Goal: Transaction & Acquisition: Purchase product/service

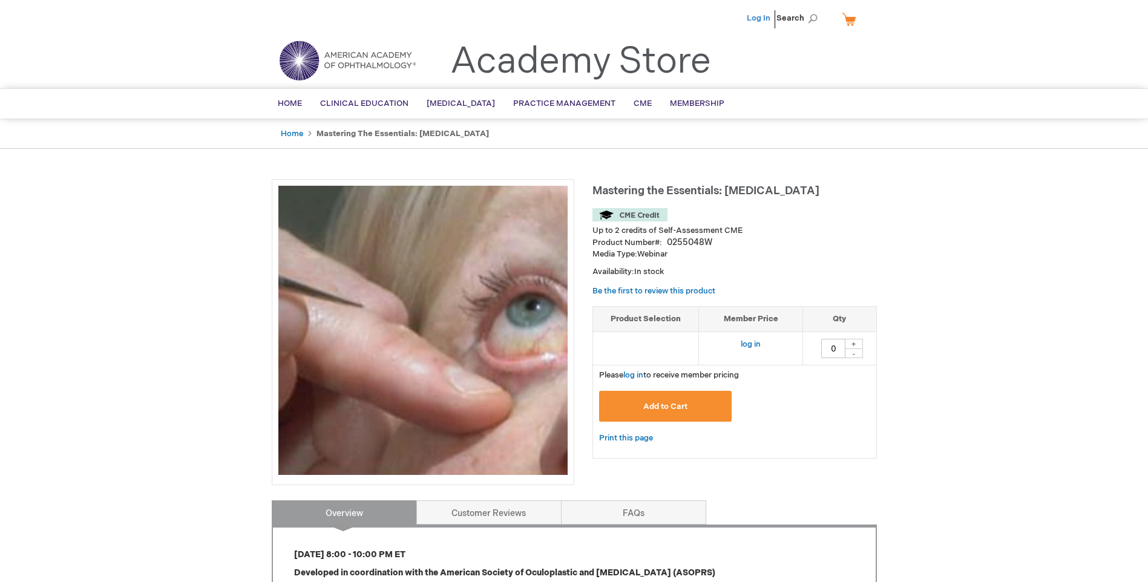
click at [765, 18] on link "Log In" at bounding box center [759, 18] width 24 height 10
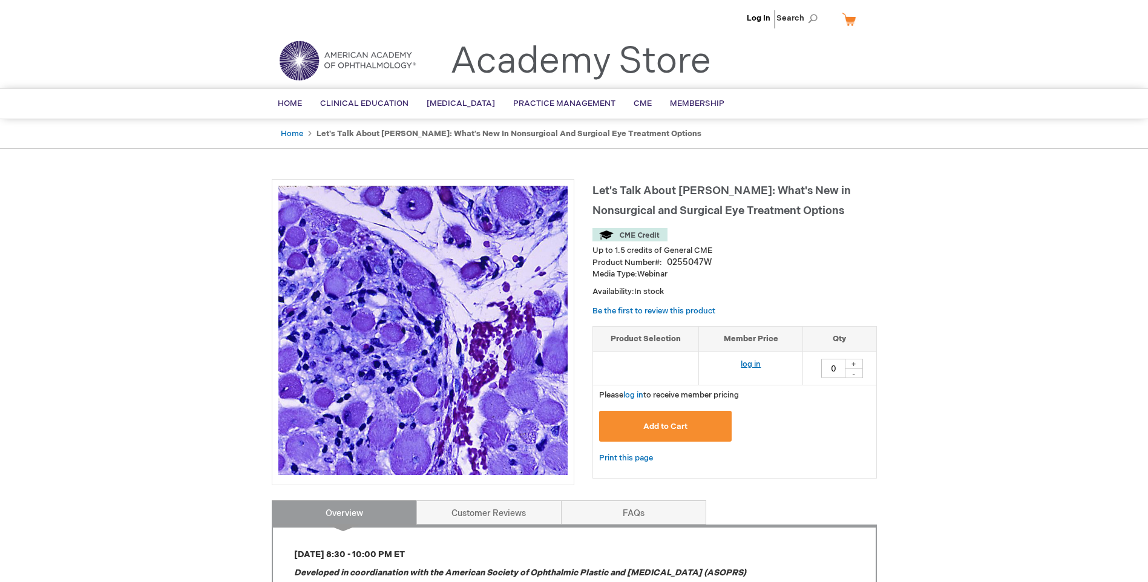
click at [749, 364] on link "log in" at bounding box center [751, 365] width 20 height 10
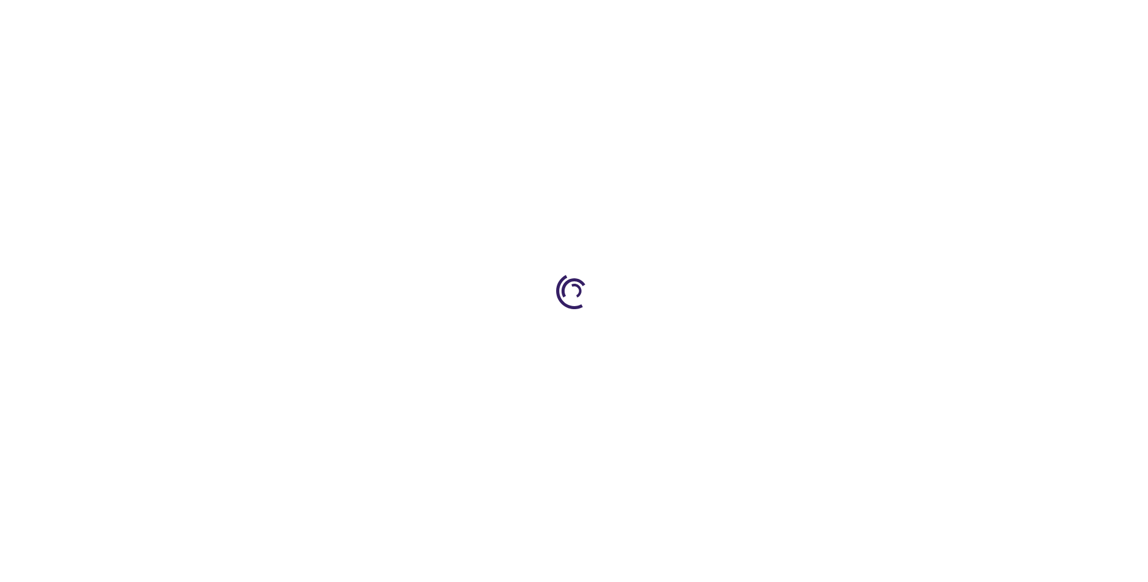
type input "0"
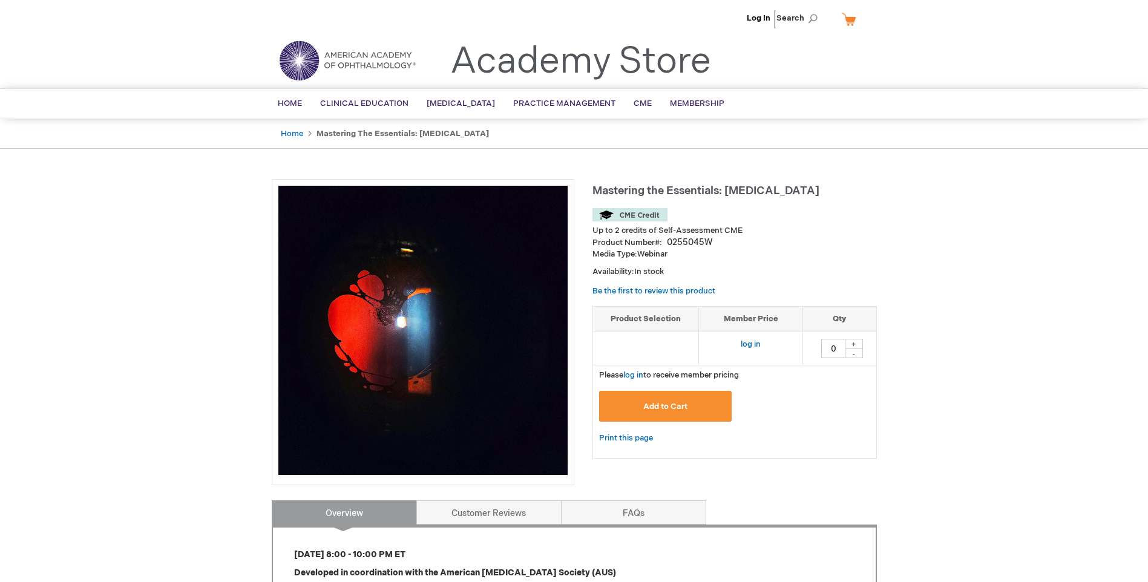
click at [854, 344] on div "+" at bounding box center [854, 344] width 18 height 10
type input "1"
click at [751, 345] on link "log in" at bounding box center [751, 345] width 20 height 10
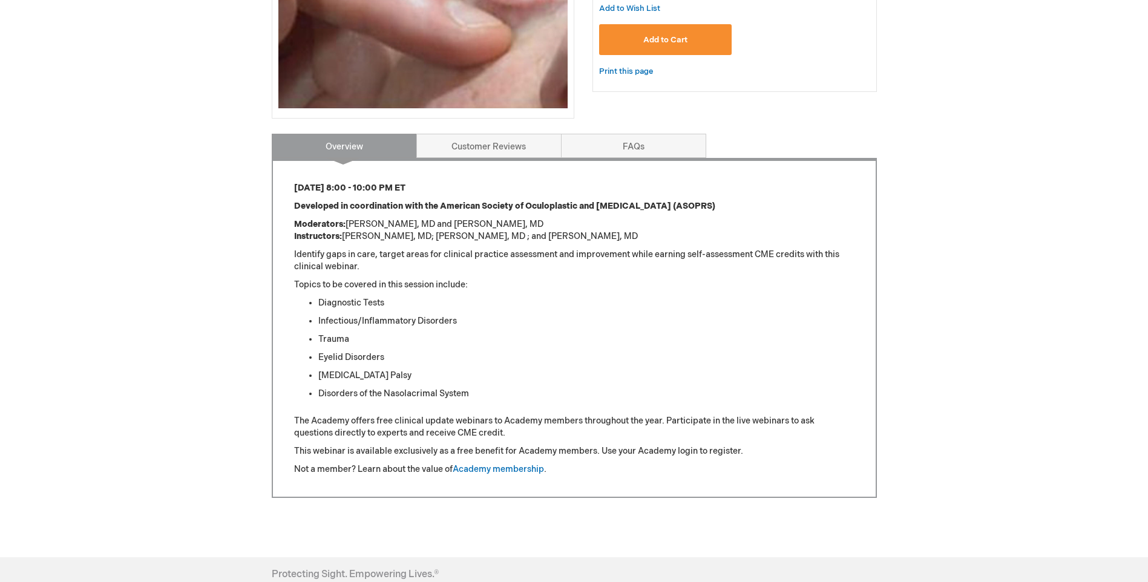
scroll to position [404, 0]
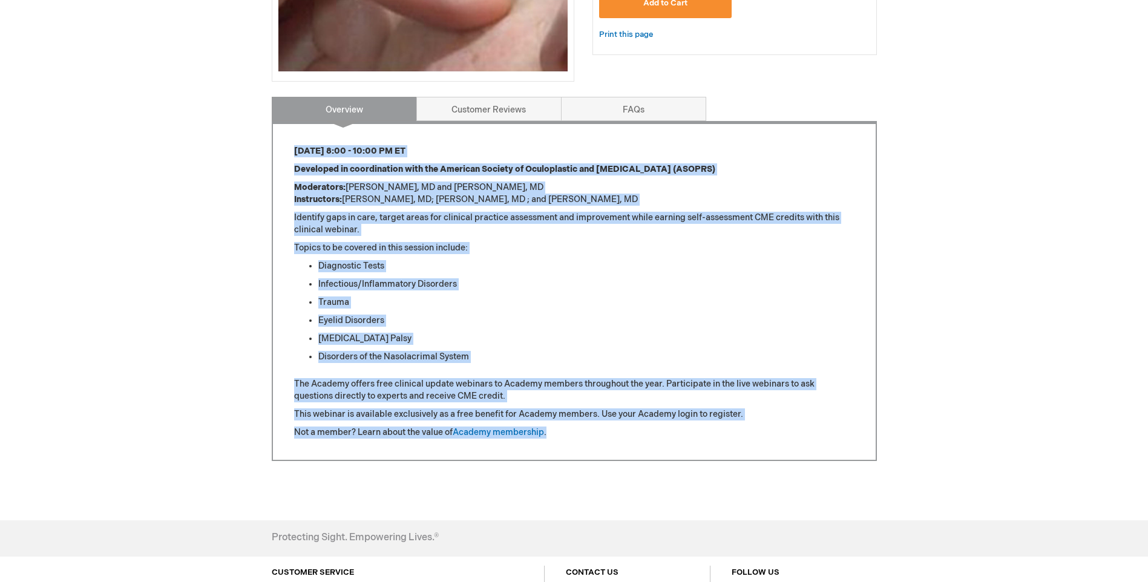
drag, startPoint x: 601, startPoint y: 429, endPoint x: 285, endPoint y: 150, distance: 422.0
click at [285, 150] on div "[DATE] 8:00 - 10:00 PM ET Developed in coordination with the American Society o…" at bounding box center [574, 291] width 605 height 340
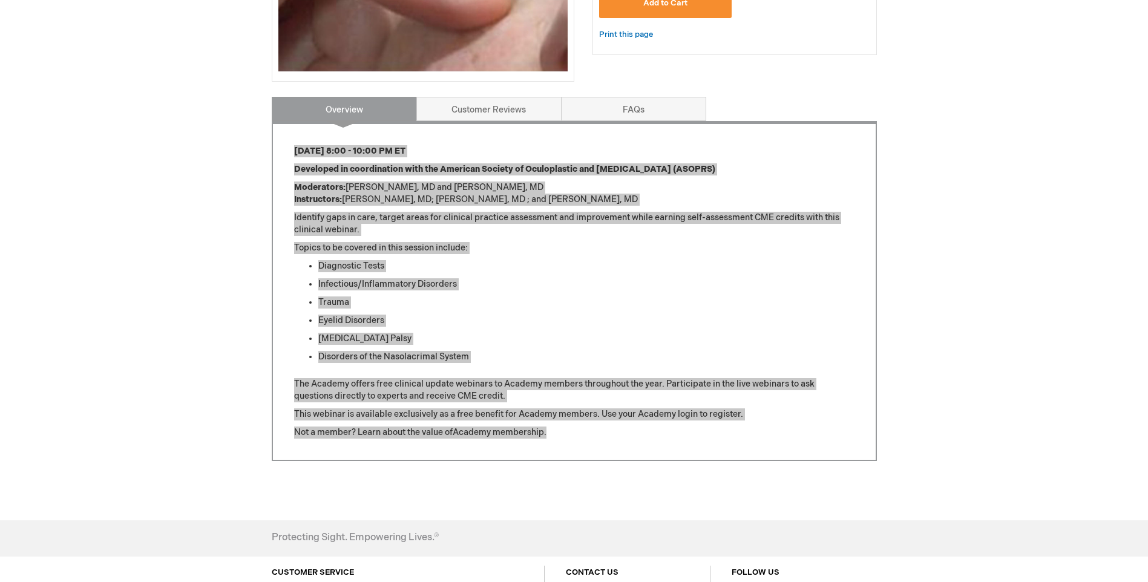
scroll to position [222, 0]
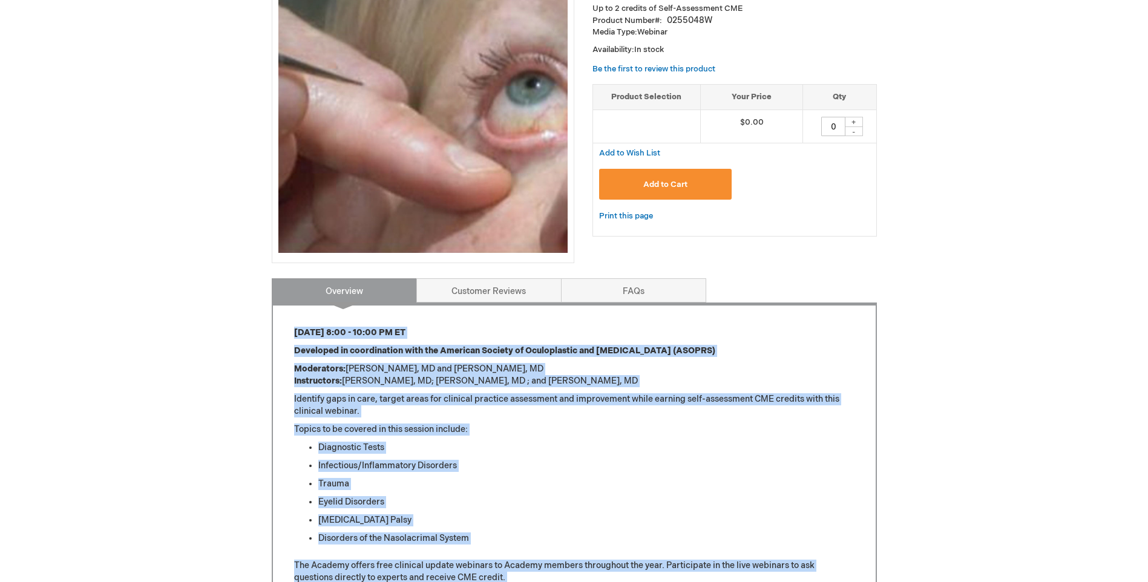
click at [988, 323] on div "Alan Uliss Log Out Search My Cart CLOSE RECENTLY ADDED ITEM(S) Close There are …" at bounding box center [574, 336] width 1148 height 1116
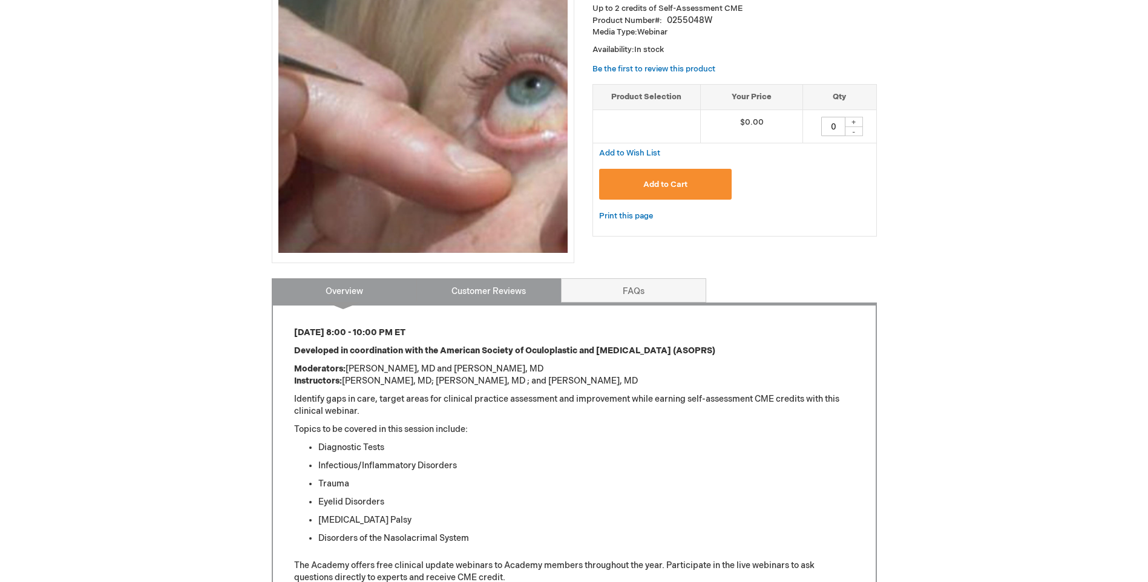
click at [522, 291] on link "Customer Reviews" at bounding box center [489, 290] width 145 height 24
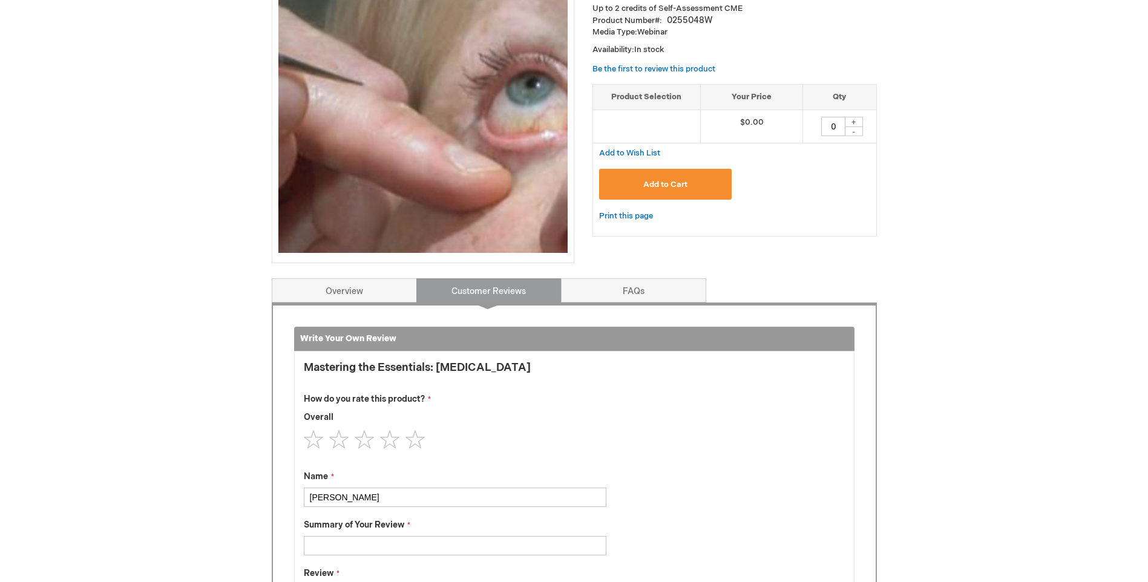
scroll to position [501, 0]
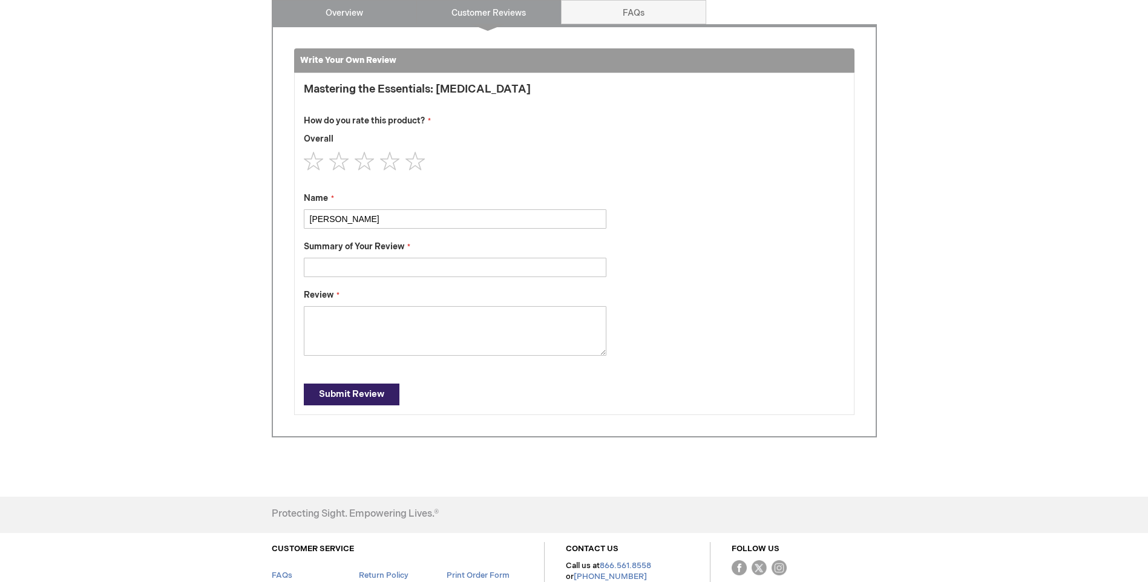
click at [380, 19] on link "Overview" at bounding box center [344, 12] width 145 height 24
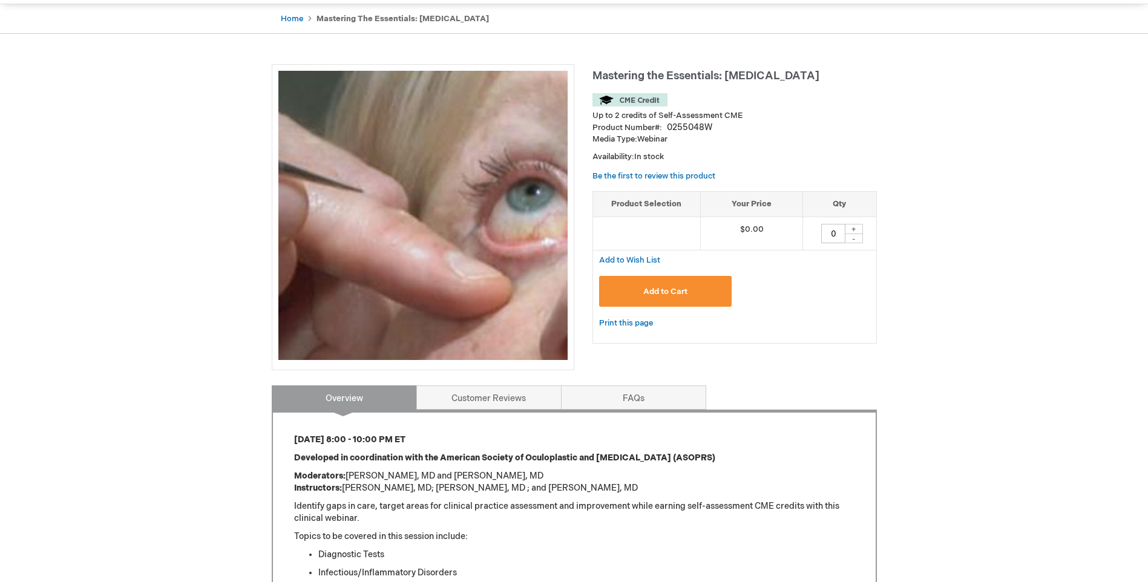
scroll to position [0, 0]
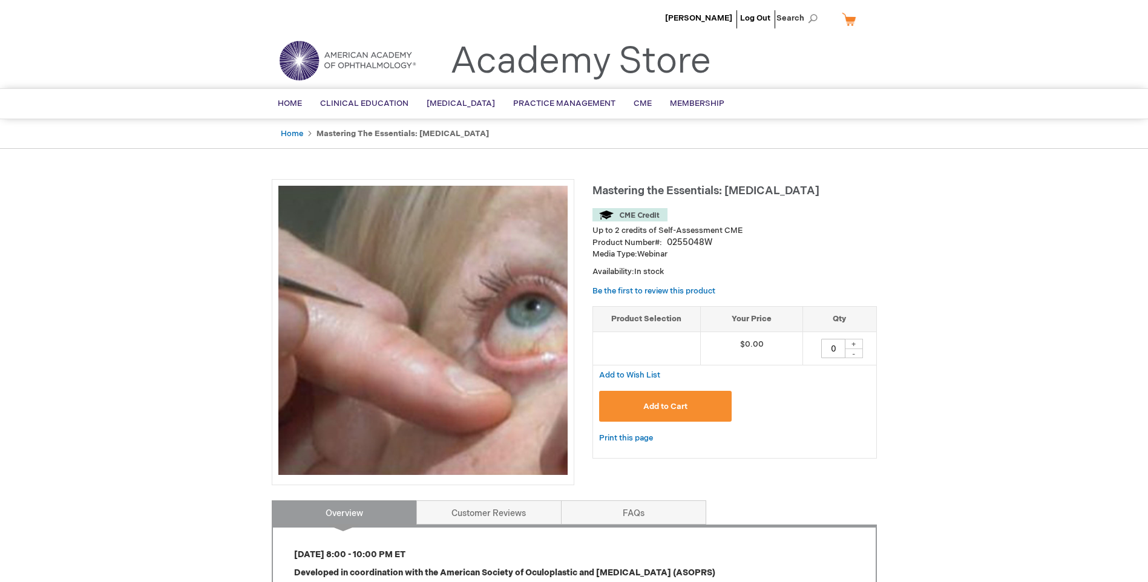
click at [697, 398] on button "Add to Cart" at bounding box center [665, 406] width 133 height 31
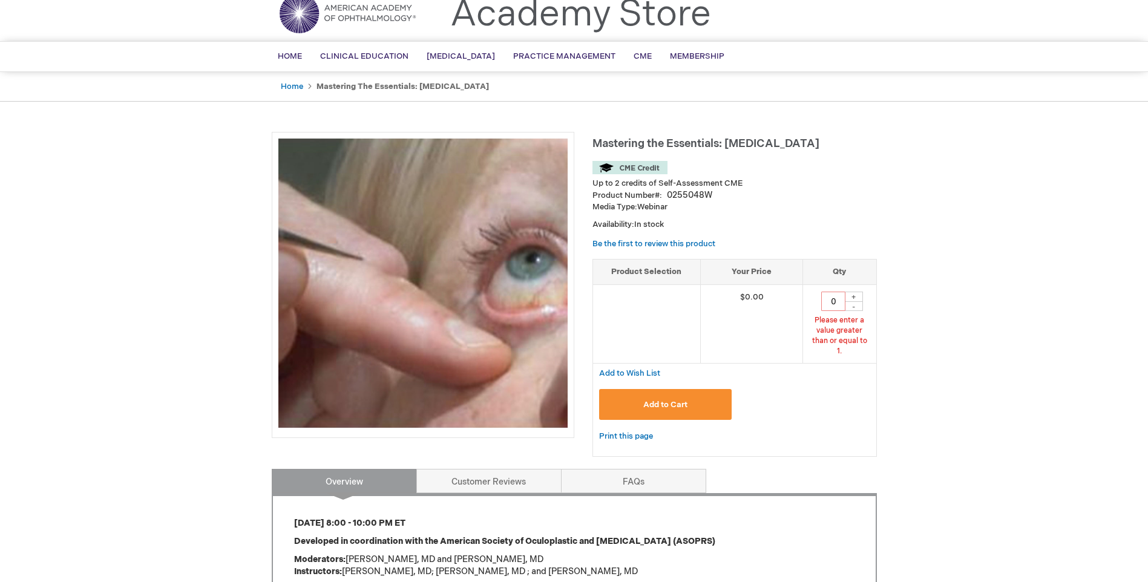
scroll to position [48, 0]
click at [857, 298] on div "+" at bounding box center [854, 296] width 18 height 10
type input "1"
click at [694, 389] on button "Add to Cart" at bounding box center [665, 404] width 133 height 31
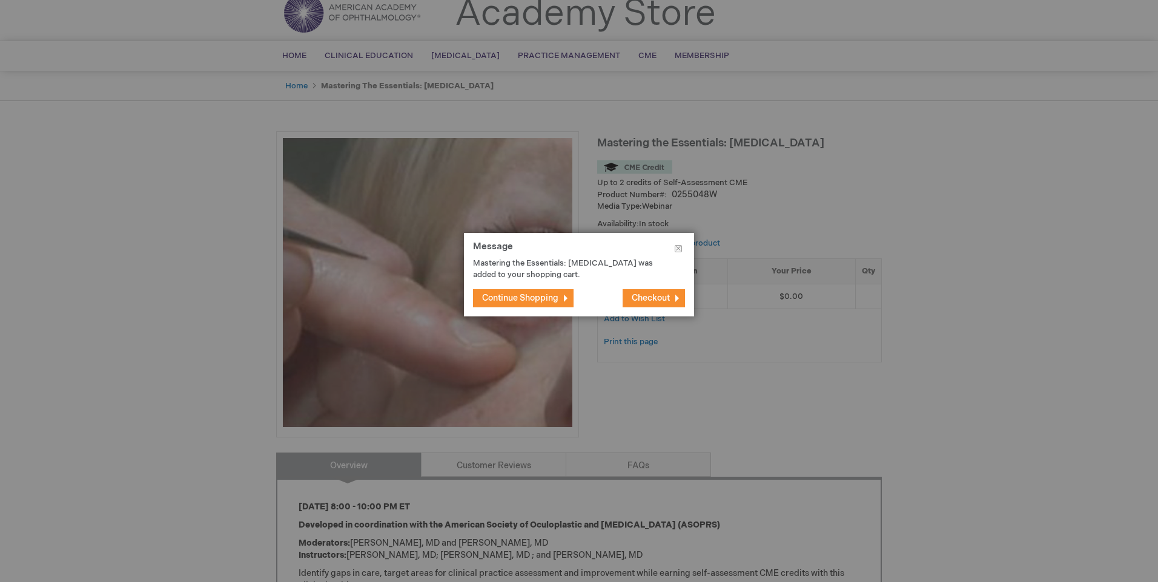
click at [524, 302] on span "Continue Shopping" at bounding box center [520, 298] width 76 height 10
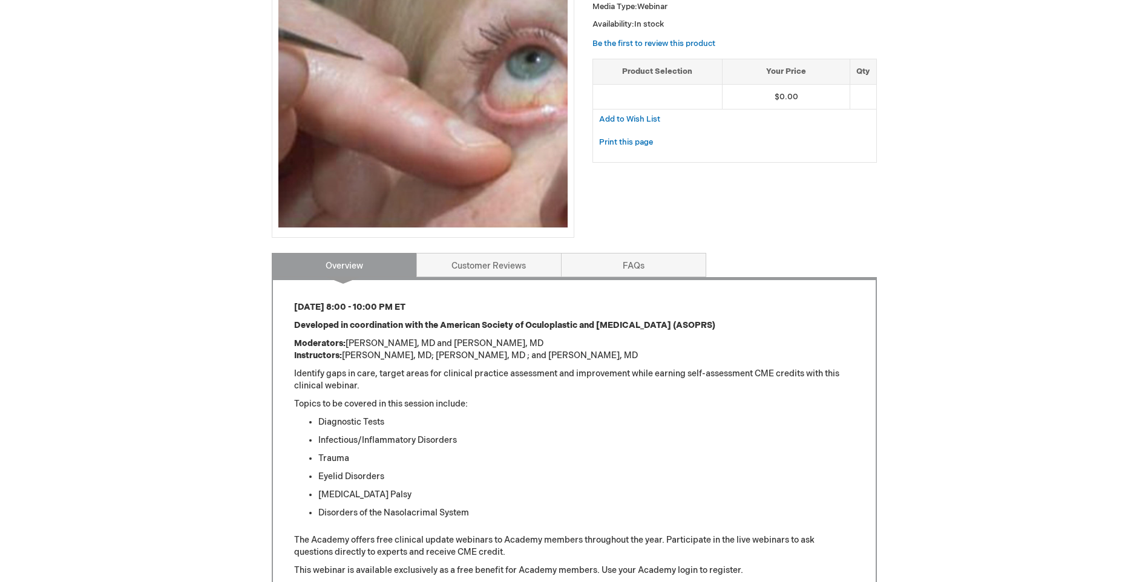
scroll to position [0, 0]
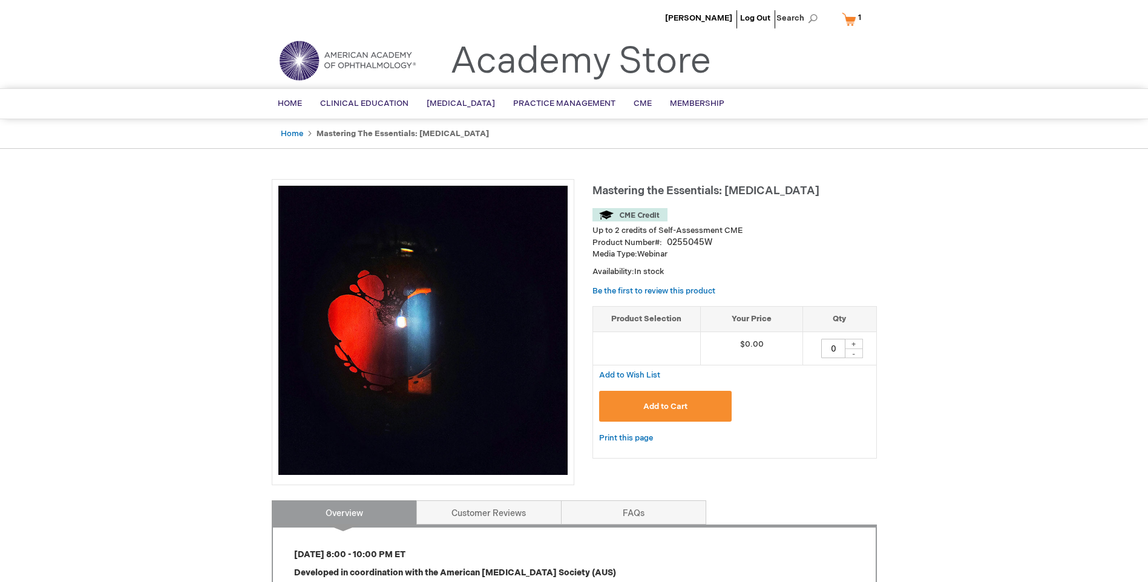
click at [850, 344] on div "+" at bounding box center [854, 344] width 18 height 10
type input "1"
click at [665, 415] on button "Add to Cart" at bounding box center [665, 406] width 133 height 31
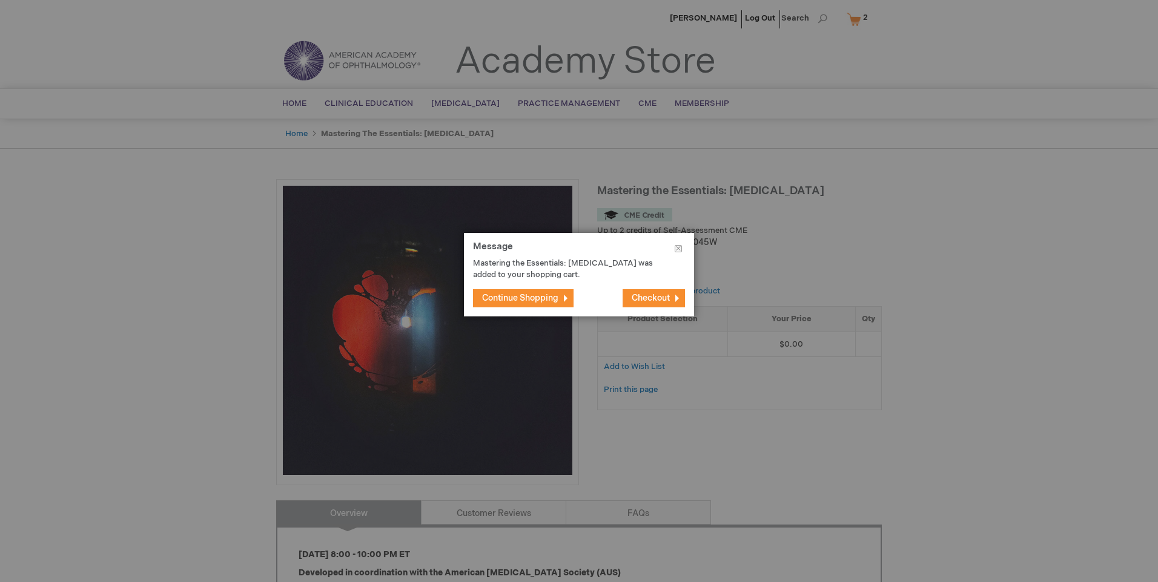
click at [530, 301] on span "Continue Shopping" at bounding box center [520, 298] width 76 height 10
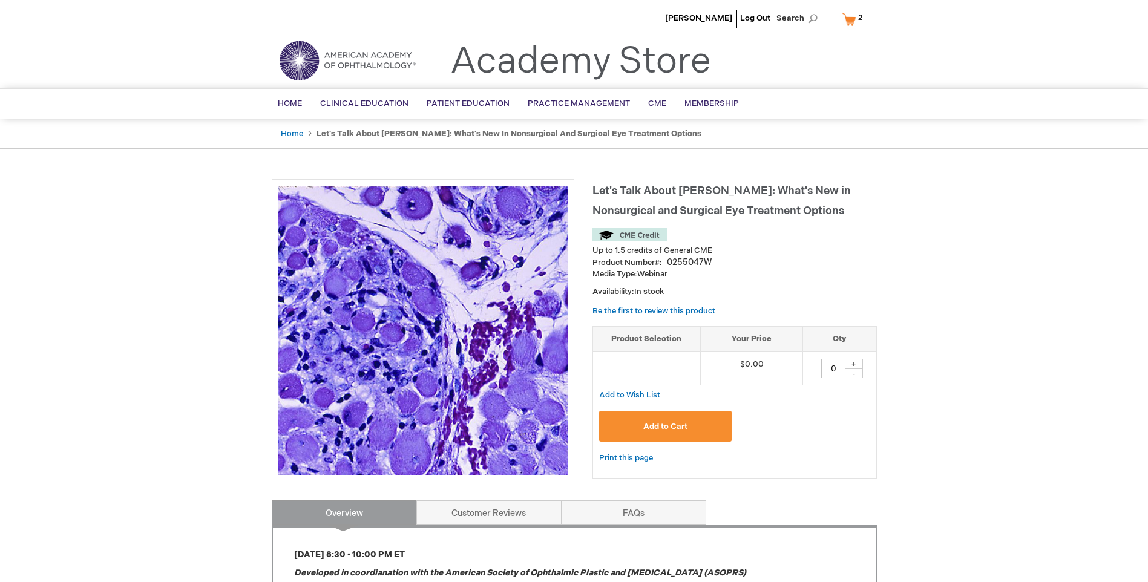
click at [852, 360] on div "+" at bounding box center [854, 364] width 18 height 10
type input "1"
click at [637, 428] on button "Add to Cart" at bounding box center [665, 426] width 133 height 31
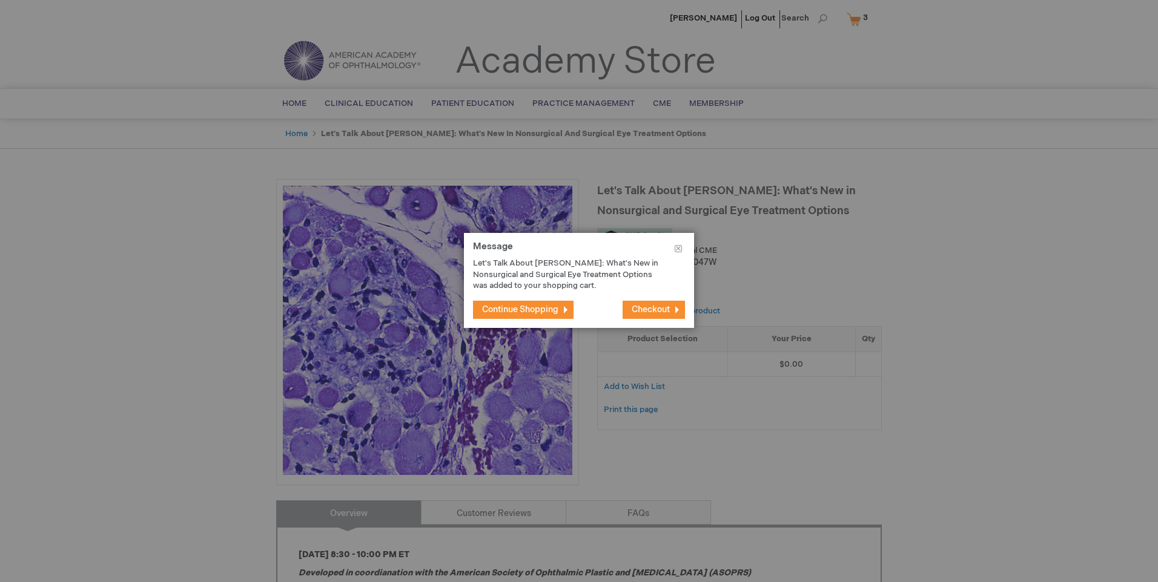
click at [509, 310] on span "Continue Shopping" at bounding box center [520, 310] width 76 height 10
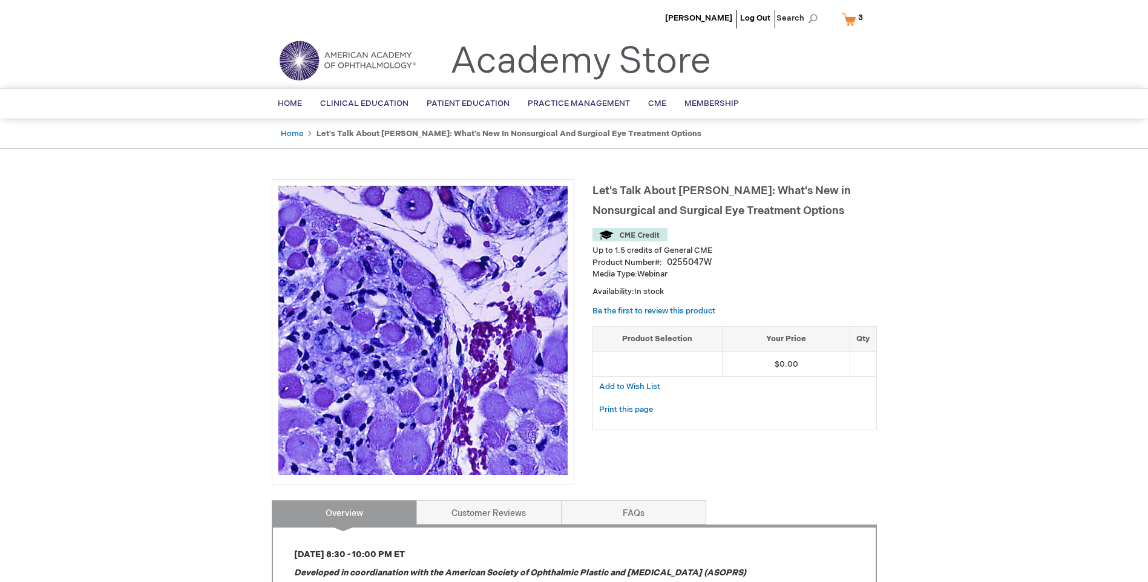
click at [857, 21] on span "3 3 items" at bounding box center [861, 17] width 8 height 15
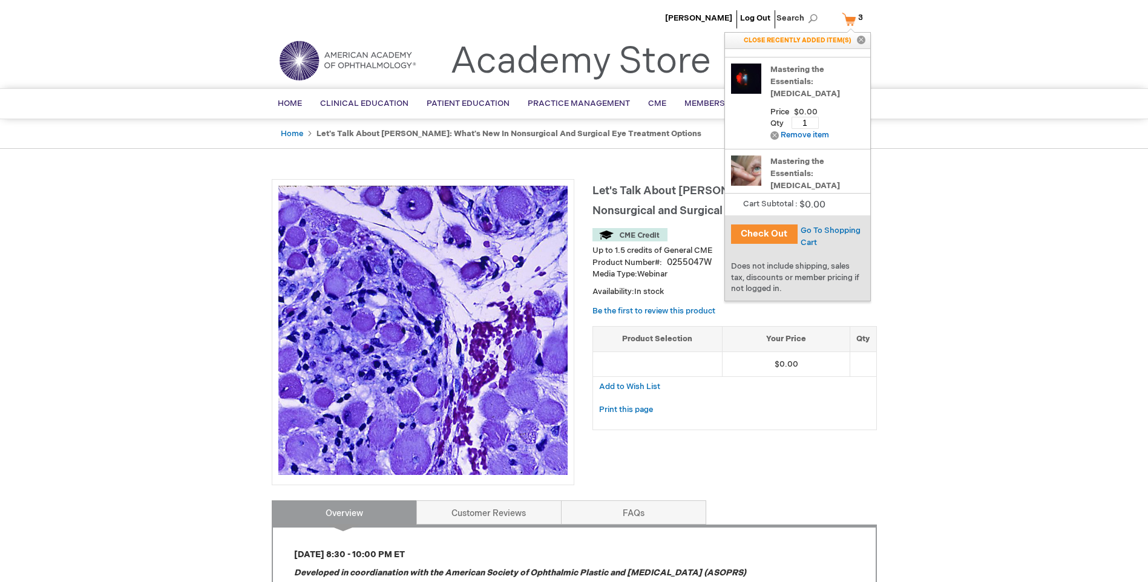
scroll to position [143, 0]
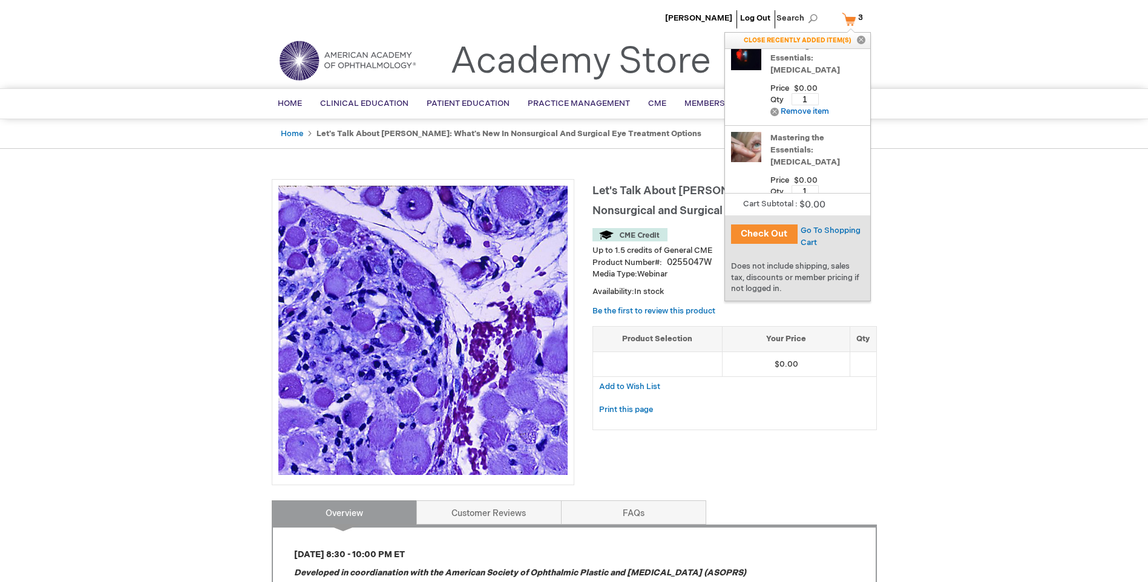
click at [763, 234] on button "Check Out" at bounding box center [764, 234] width 67 height 19
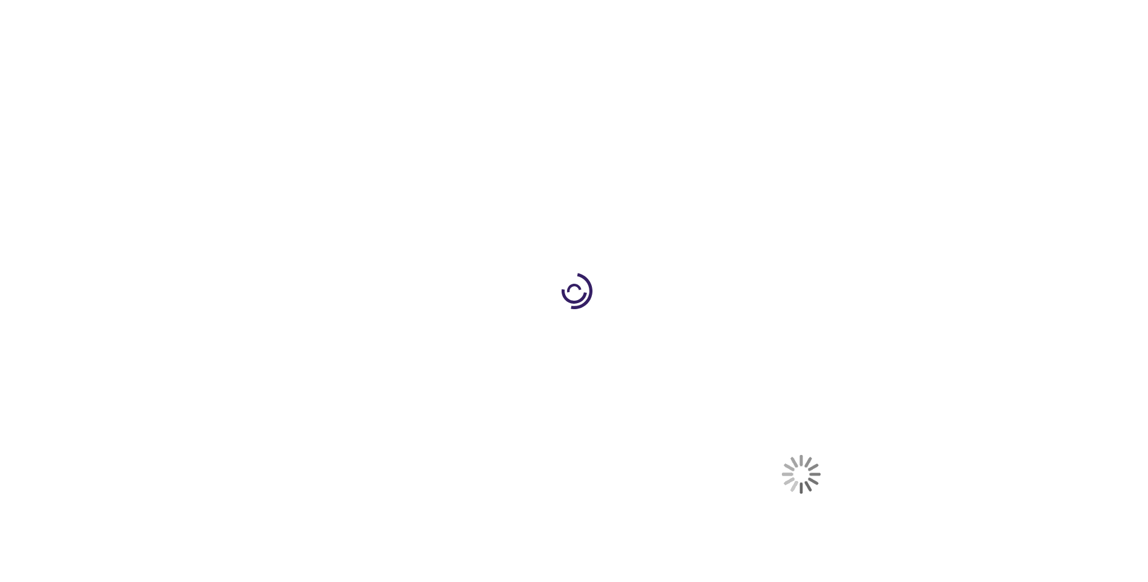
select select "US"
select select "43"
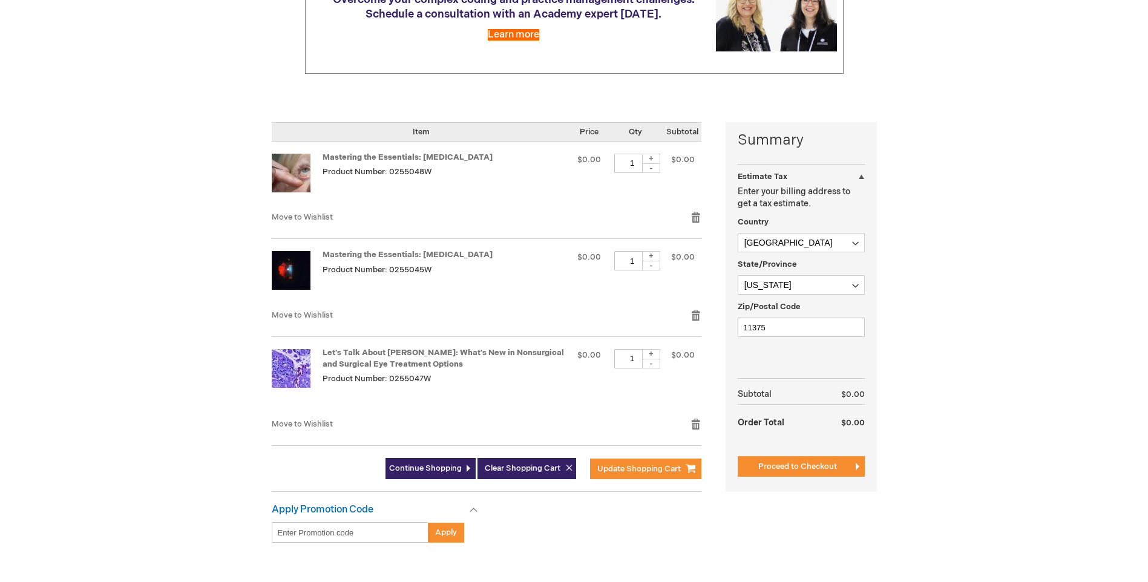
scroll to position [182, 0]
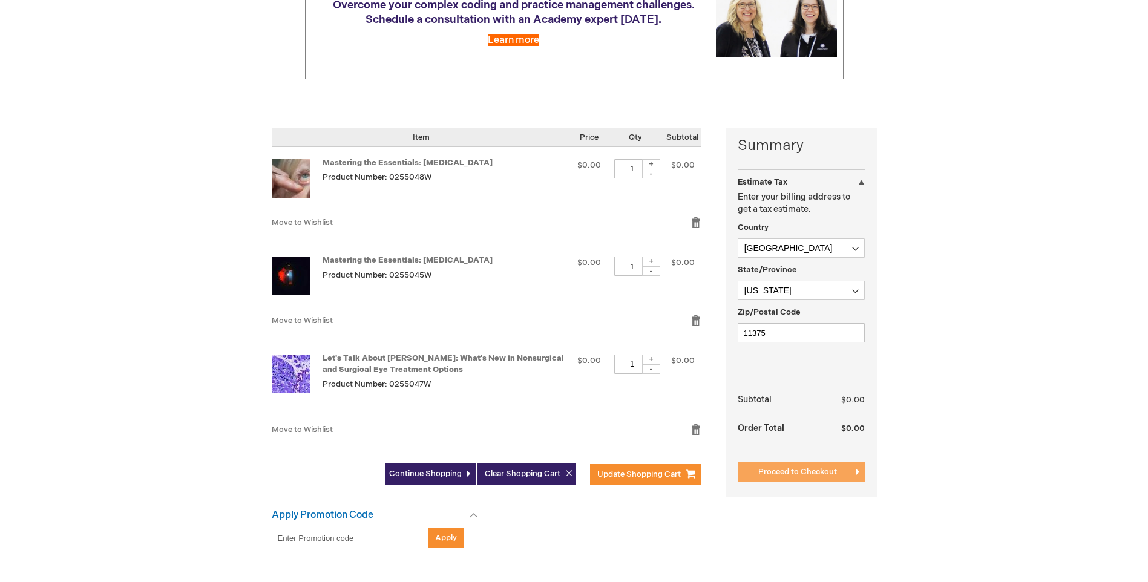
click at [795, 480] on button "Proceed to Checkout" at bounding box center [801, 472] width 127 height 21
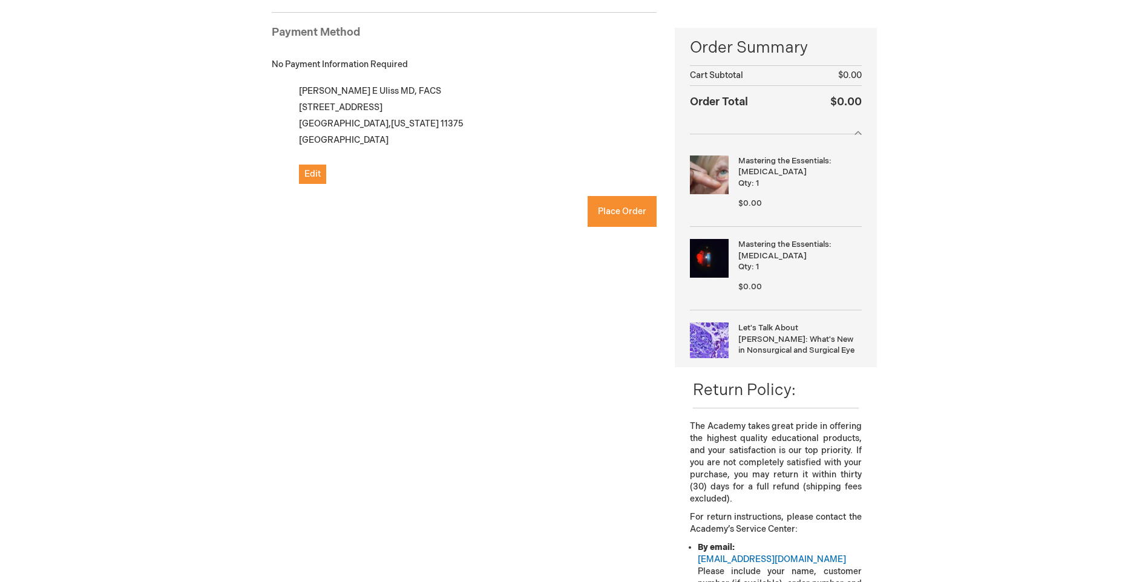
checkbox input "true"
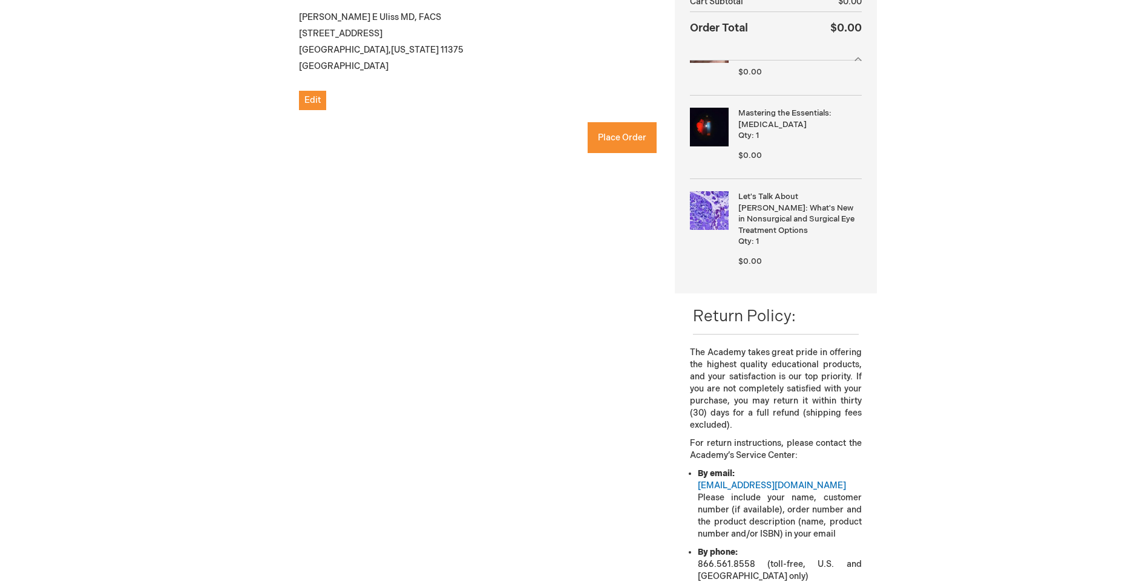
scroll to position [303, 0]
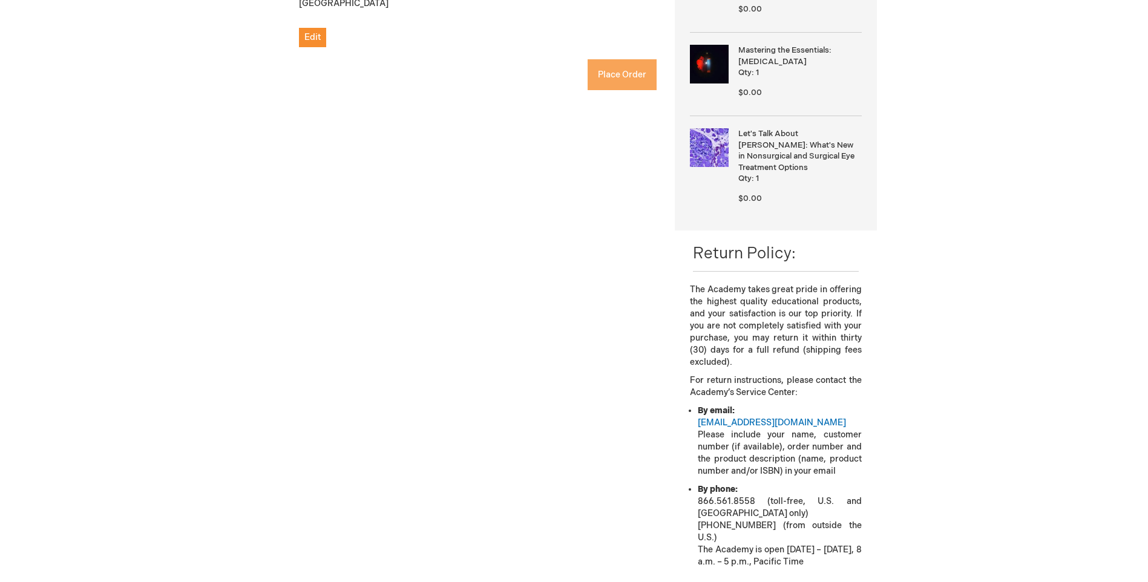
click at [605, 78] on span "Place Order" at bounding box center [622, 75] width 48 height 10
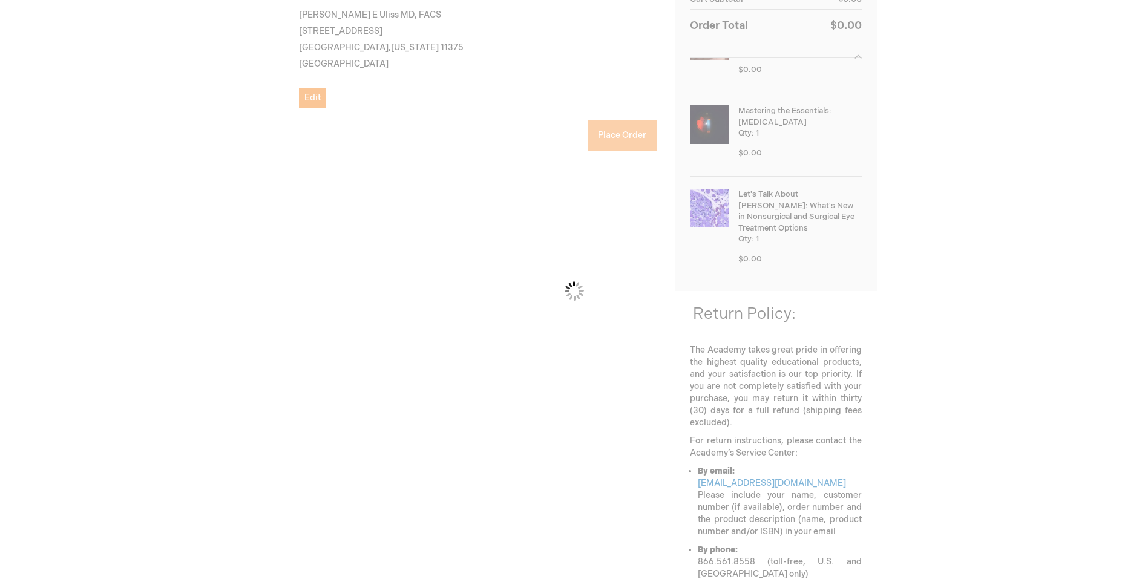
scroll to position [0, 0]
